Goal: Find specific page/section: Find specific page/section

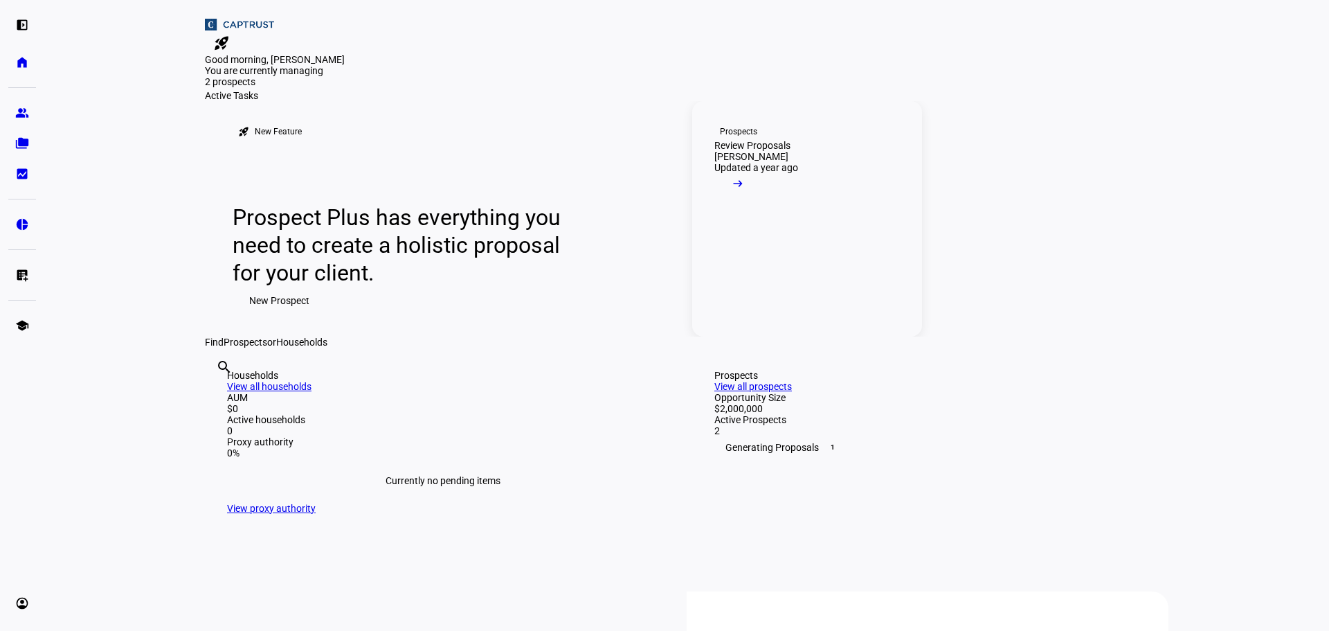
click at [745, 190] on mat-icon "arrow_right_alt" at bounding box center [738, 184] width 14 height 14
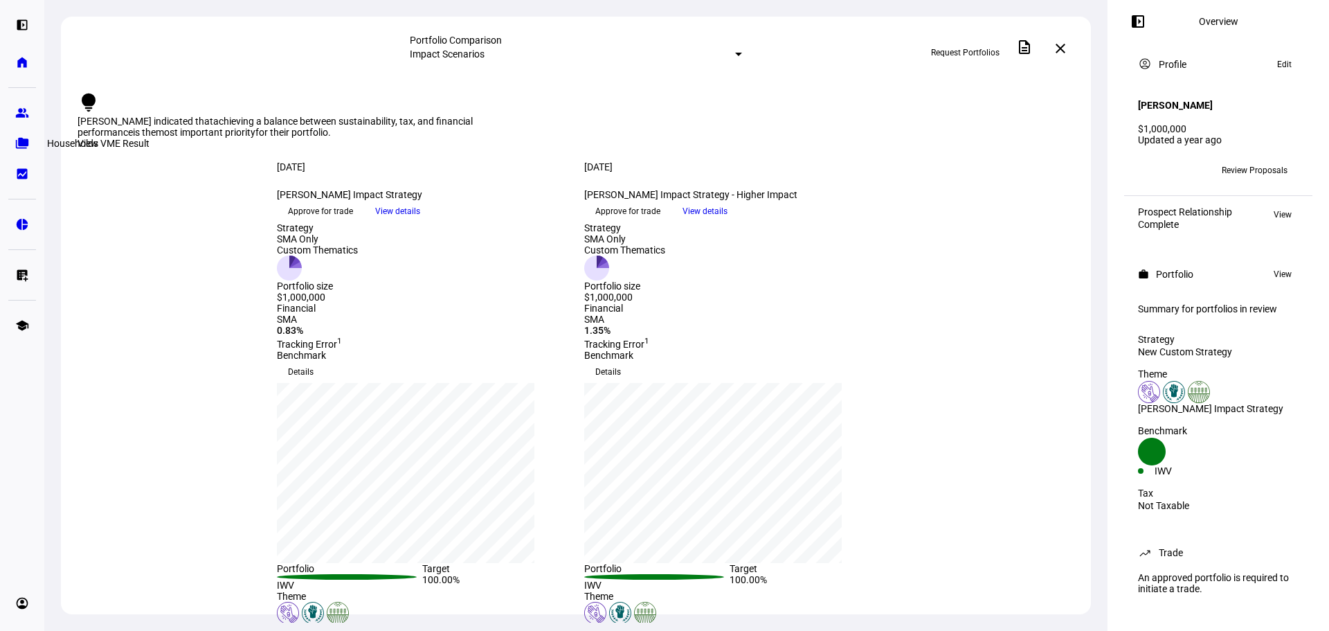
click at [26, 145] on eth-mat-symbol "folder_copy" at bounding box center [22, 143] width 14 height 14
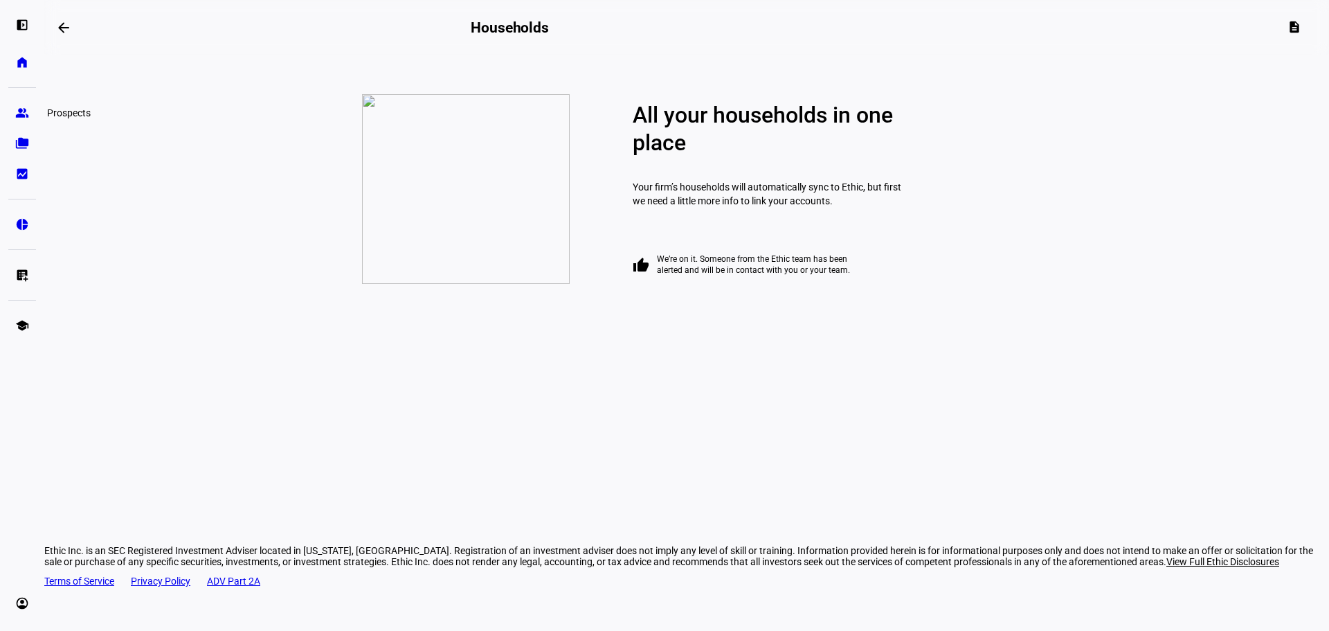
click at [14, 109] on link "group Prospects" at bounding box center [22, 113] width 28 height 28
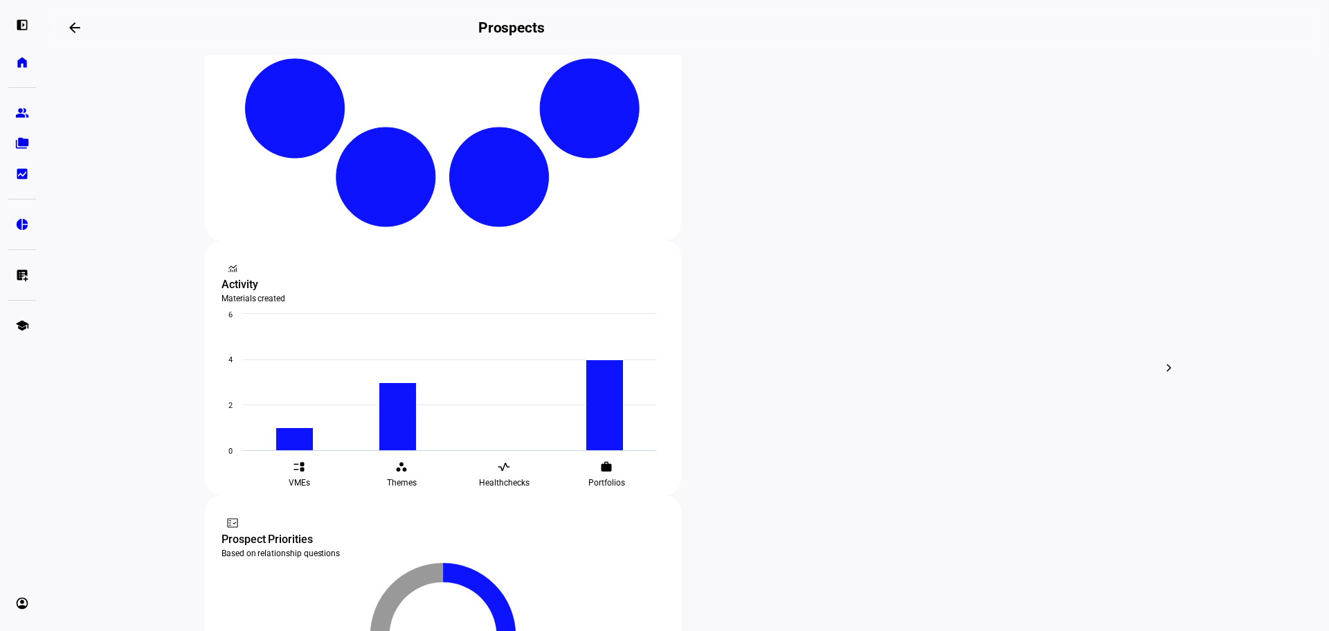
scroll to position [346, 0]
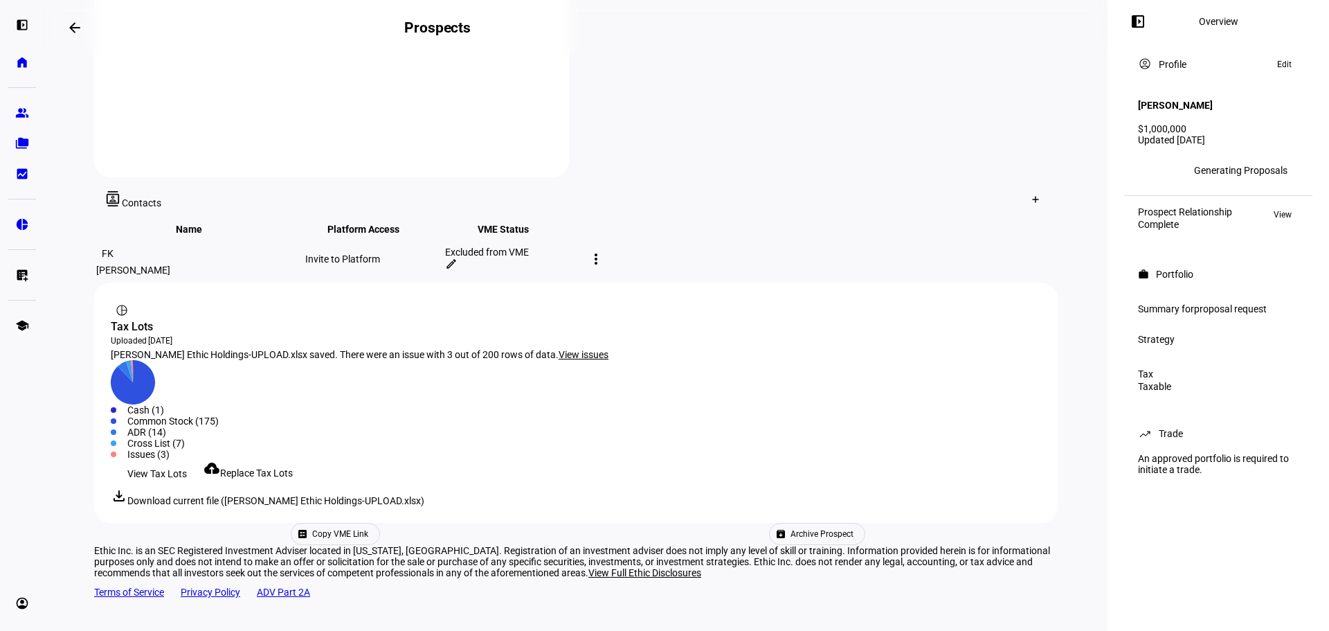
scroll to position [623, 0]
